Goal: Information Seeking & Learning: Compare options

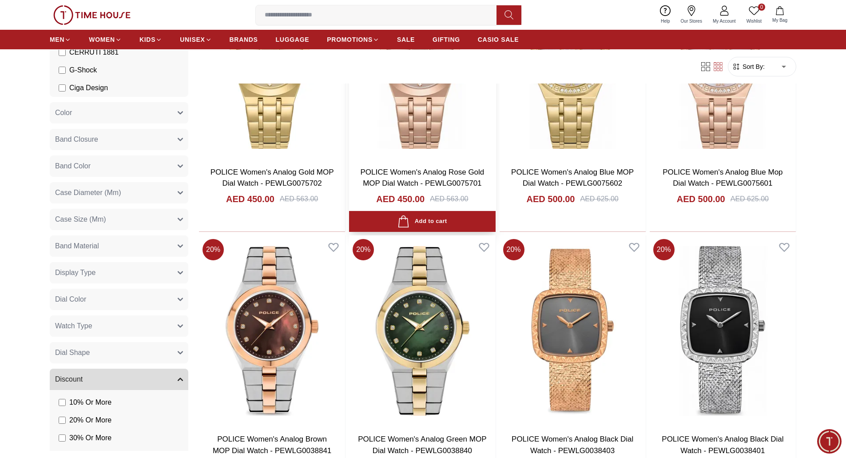
scroll to position [1244, 0]
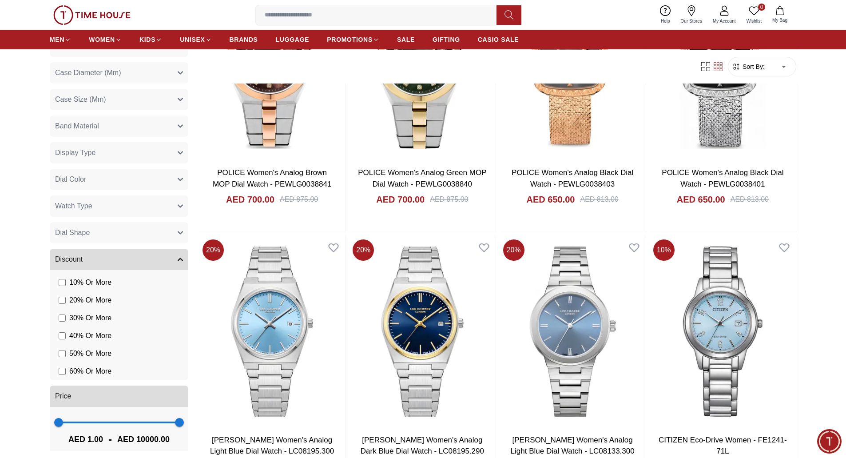
scroll to position [396, 0]
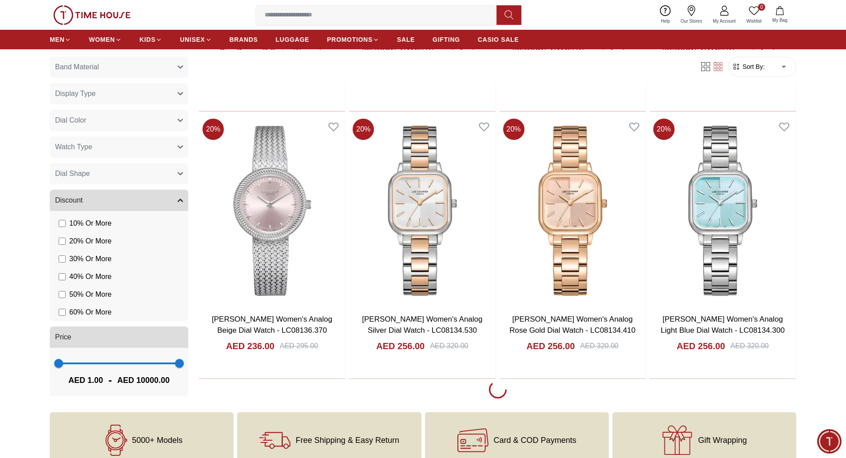
scroll to position [2469, 0]
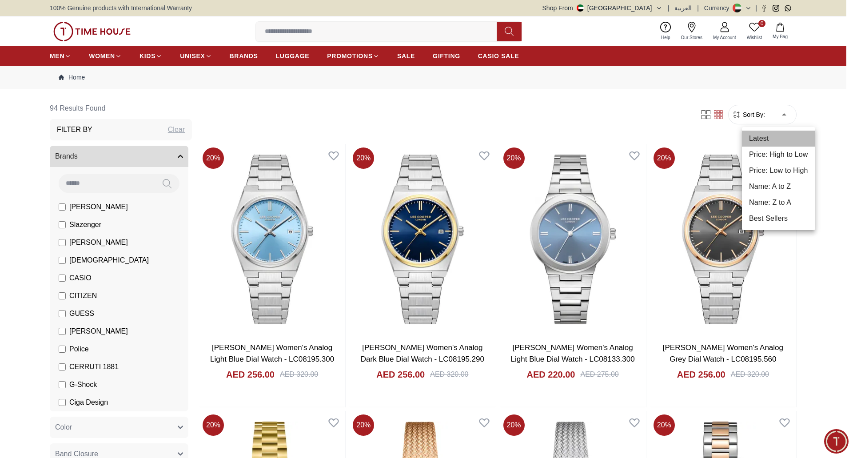
click at [763, 135] on li "Latest" at bounding box center [778, 139] width 73 height 16
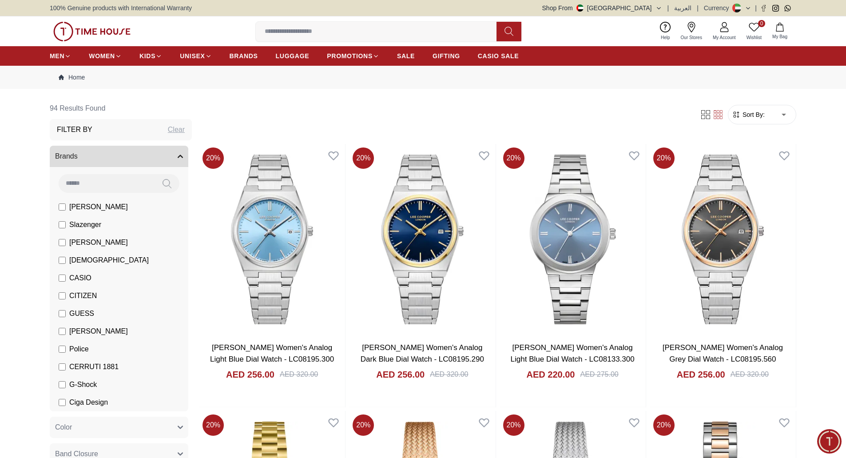
type input "*"
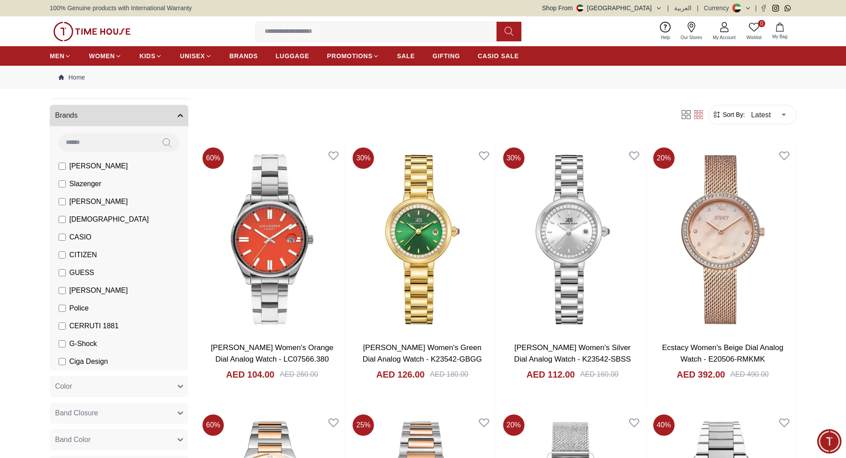
scroll to position [17, 0]
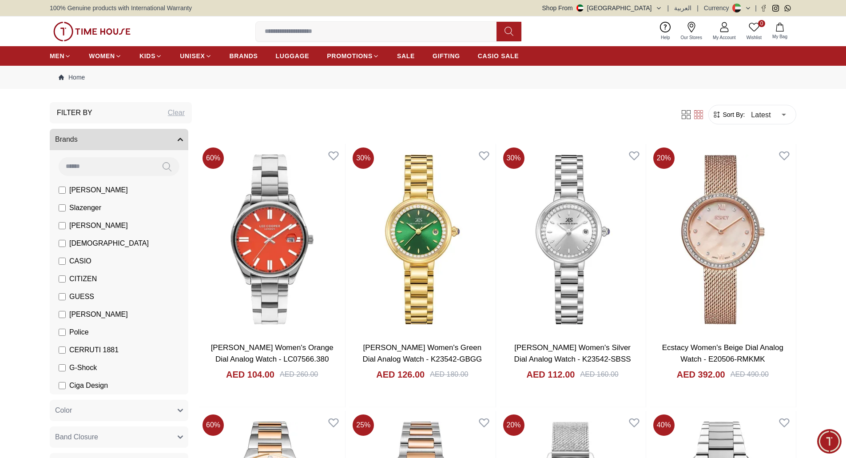
click at [68, 313] on label "[PERSON_NAME]" at bounding box center [93, 314] width 69 height 11
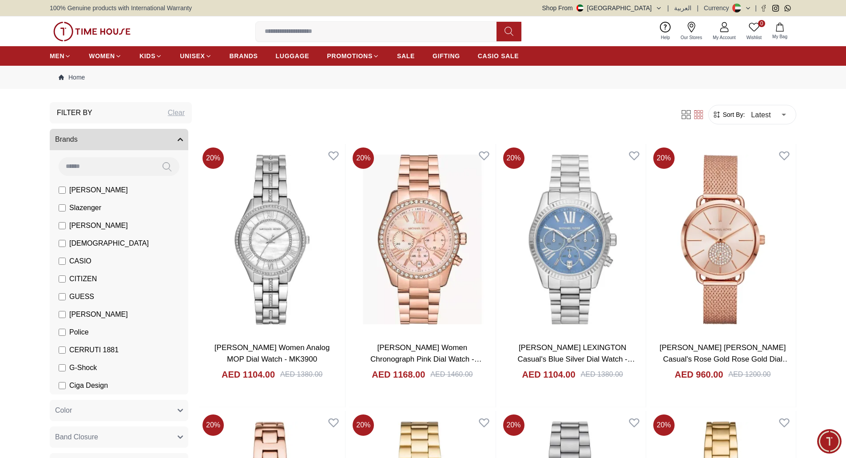
click at [311, 29] on input at bounding box center [380, 32] width 248 height 18
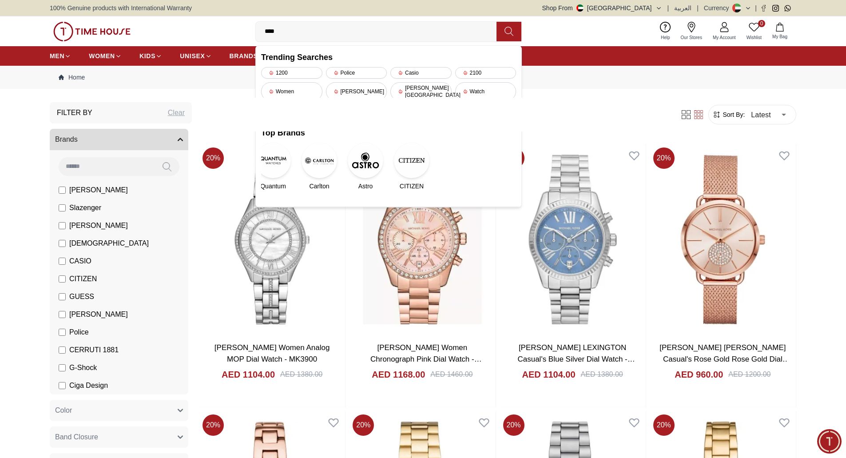
type input "****"
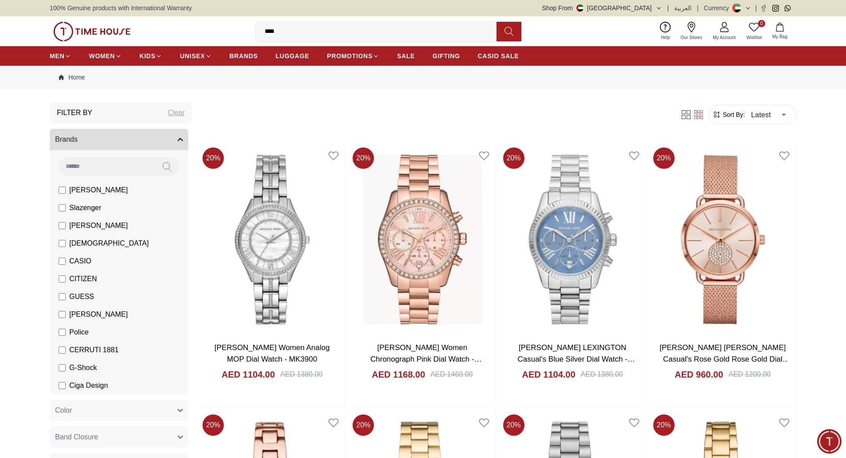
click at [521, 27] on button at bounding box center [509, 32] width 25 height 20
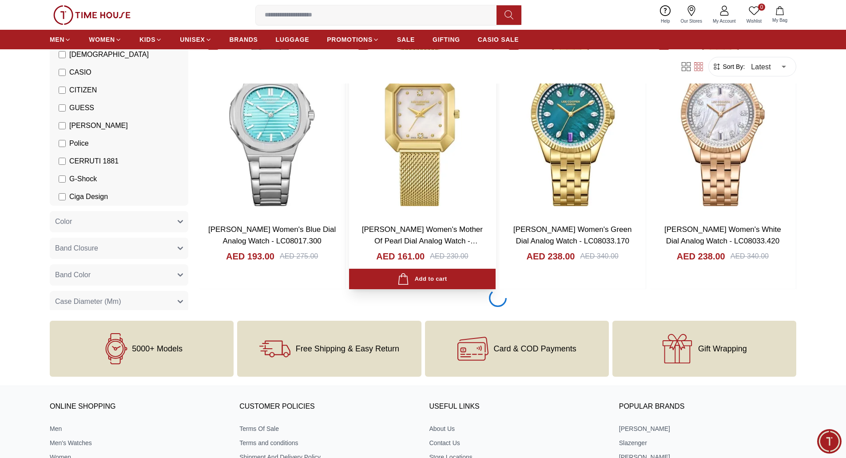
scroll to position [1288, 0]
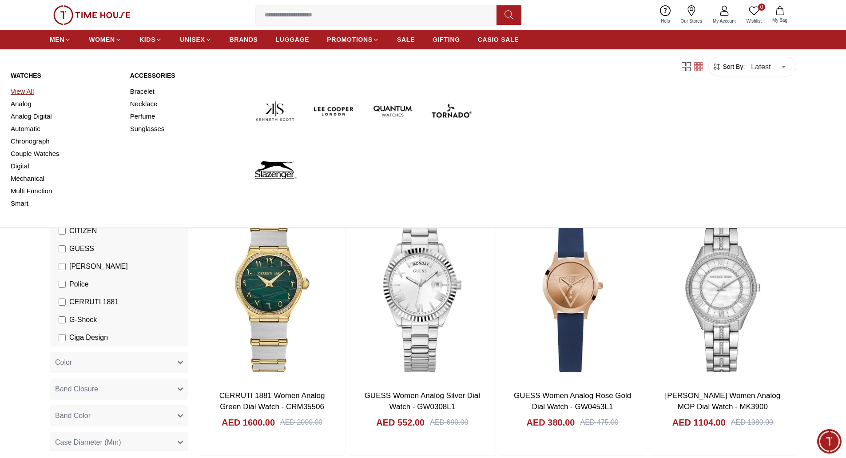
click at [24, 93] on link "View All" at bounding box center [65, 91] width 109 height 12
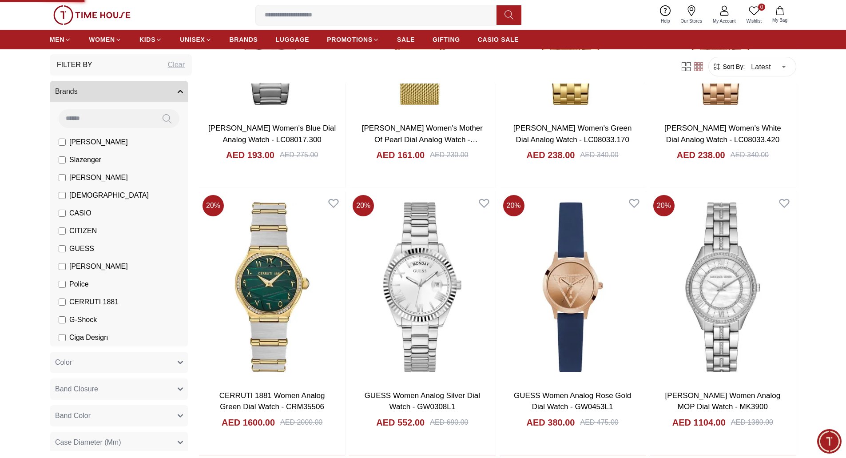
type input "******"
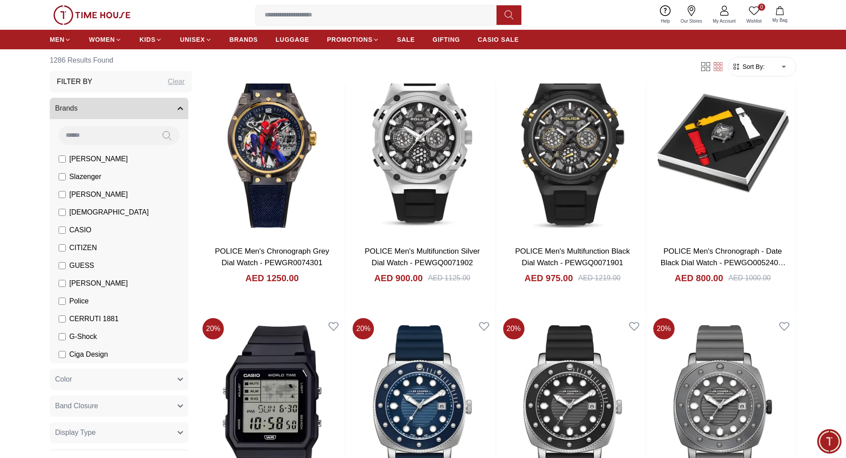
scroll to position [1157, 0]
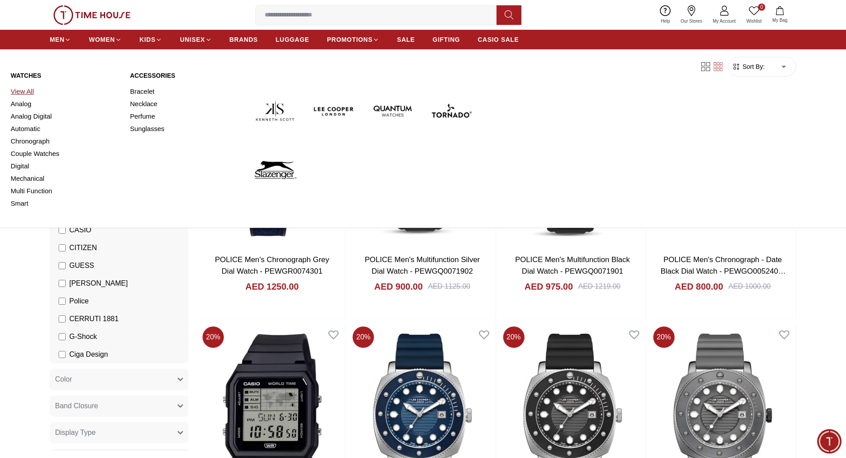
click at [21, 91] on link "View All" at bounding box center [65, 91] width 109 height 12
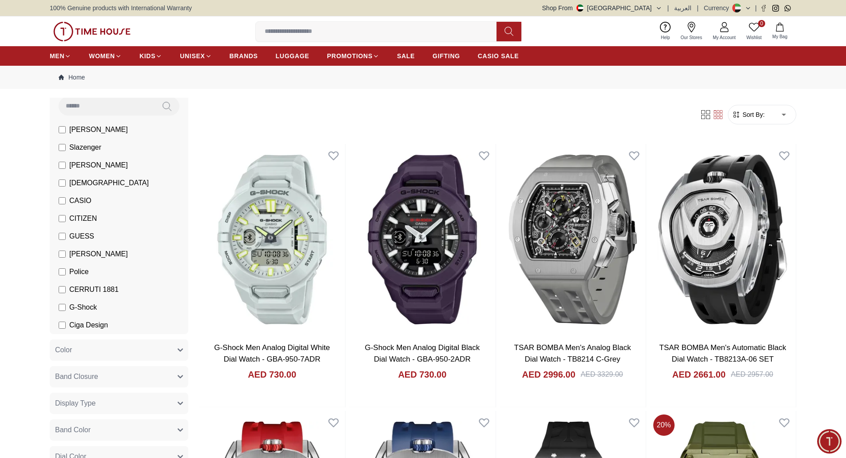
scroll to position [80, 0]
click at [168, 347] on button "Color" at bounding box center [119, 347] width 139 height 21
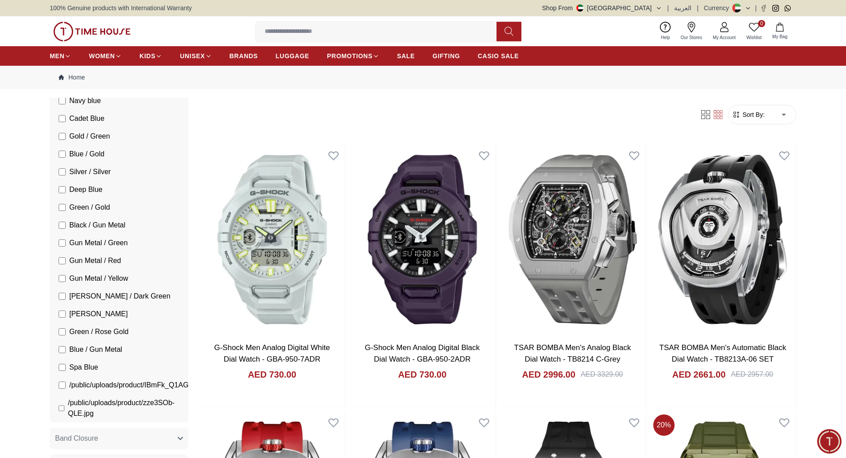
scroll to position [0, 0]
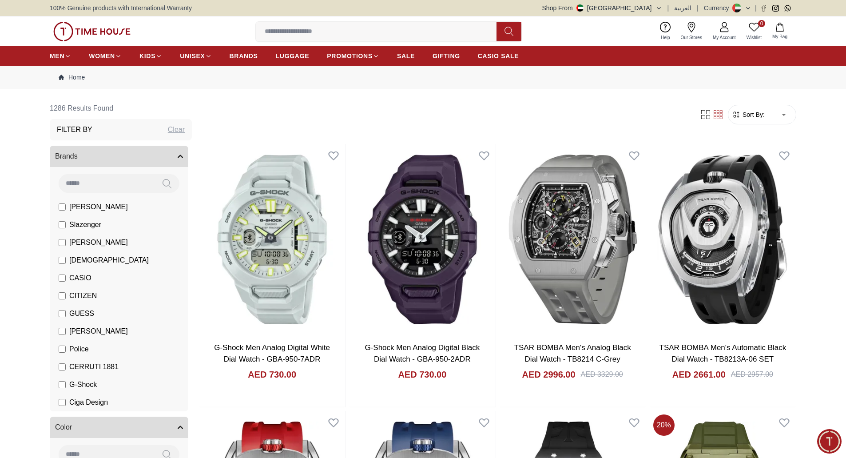
click at [105, 34] on img at bounding box center [91, 32] width 77 height 20
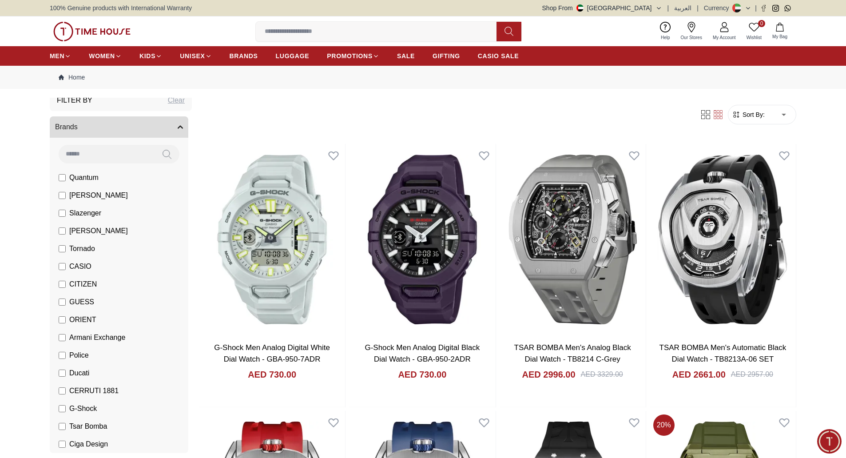
scroll to position [44, 0]
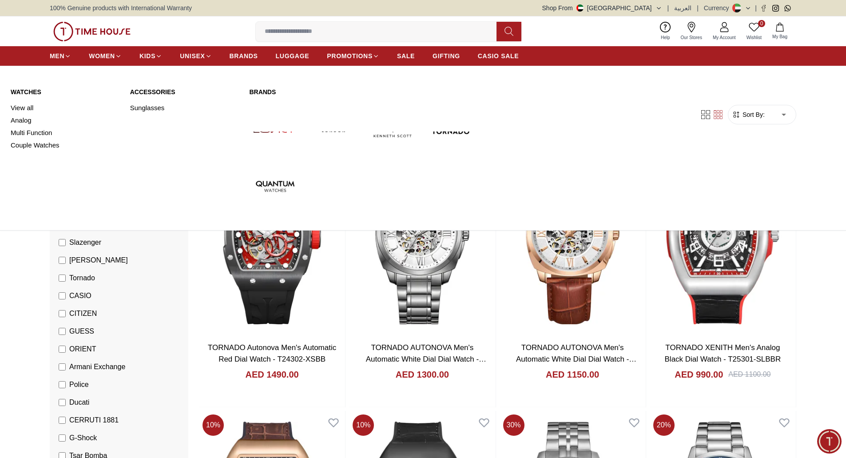
click at [33, 91] on link "Watches" at bounding box center [65, 92] width 109 height 9
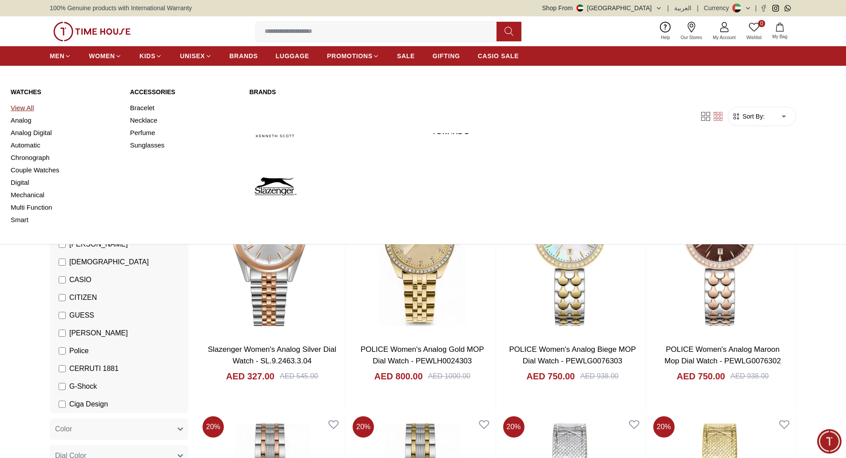
click at [28, 108] on link "View All" at bounding box center [65, 108] width 109 height 12
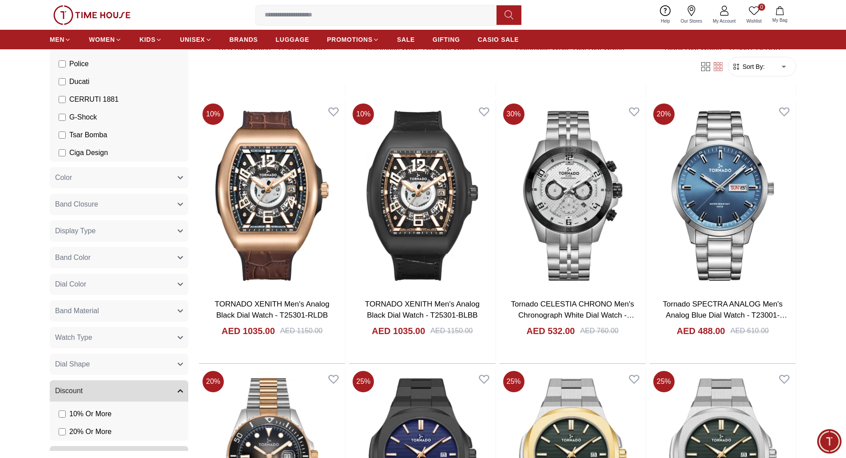
scroll to position [311, 0]
